Goal: Task Accomplishment & Management: Manage account settings

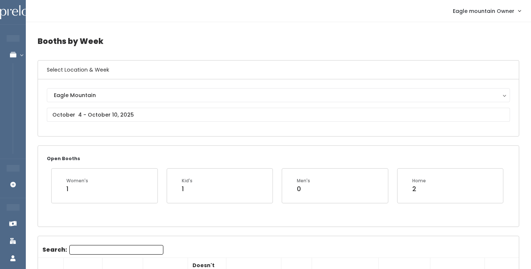
click at [344, 1] on nav "Eagle mountain Owner My bookings Account settings Logout" at bounding box center [278, 11] width 505 height 22
click at [408, 0] on nav "Eagle mountain Owner My bookings Account settings Logout" at bounding box center [278, 11] width 505 height 22
click at [231, 155] on div "Open Booths Women's 1 Kid's 1 Men's 0 Home 2" at bounding box center [278, 186] width 481 height 80
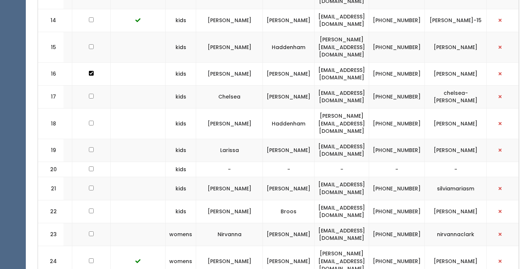
scroll to position [621, 0]
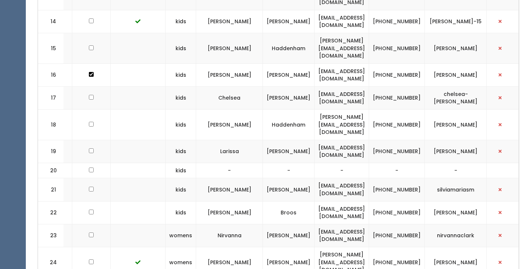
click at [341, 33] on td "[PERSON_NAME][EMAIL_ADDRESS][DOMAIN_NAME]" at bounding box center [341, 48] width 55 height 31
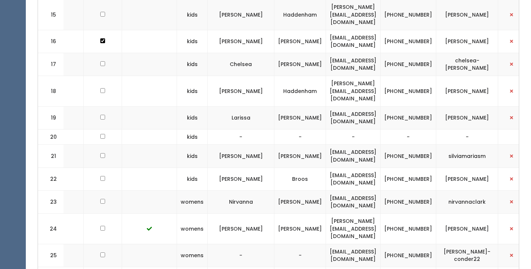
scroll to position [0, 107]
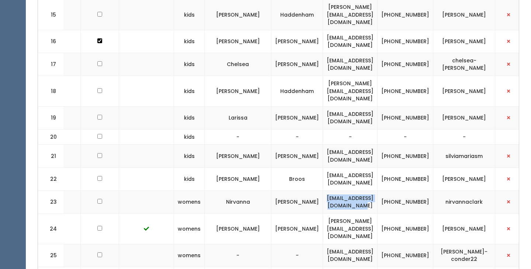
drag, startPoint x: 416, startPoint y: 145, endPoint x: 329, endPoint y: 147, distance: 86.6
click at [329, 190] on td "[EMAIL_ADDRESS][DOMAIN_NAME]" at bounding box center [350, 201] width 55 height 23
click at [342, 30] on td "[EMAIL_ADDRESS][DOMAIN_NAME]" at bounding box center [350, 41] width 55 height 23
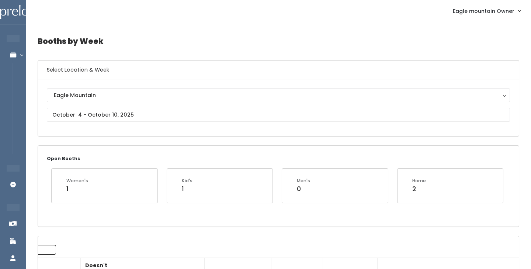
scroll to position [0, 0]
click at [320, 0] on nav "Eagle mountain Owner My bookings Account settings Logout" at bounding box center [278, 11] width 505 height 22
